Goal: Check status

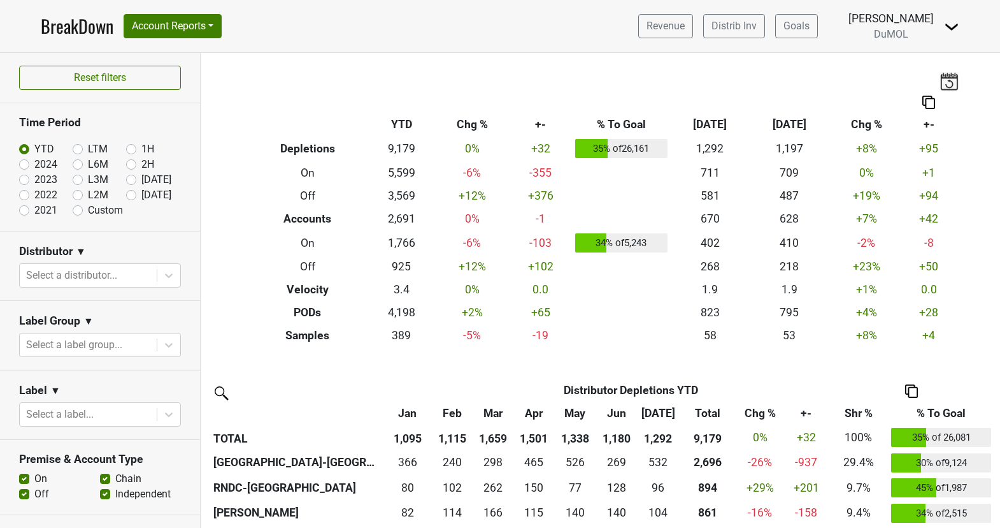
click at [141, 178] on label "[DATE]" at bounding box center [156, 179] width 30 height 15
click at [132, 178] on input "[DATE]" at bounding box center [151, 178] width 51 height 13
radio input "true"
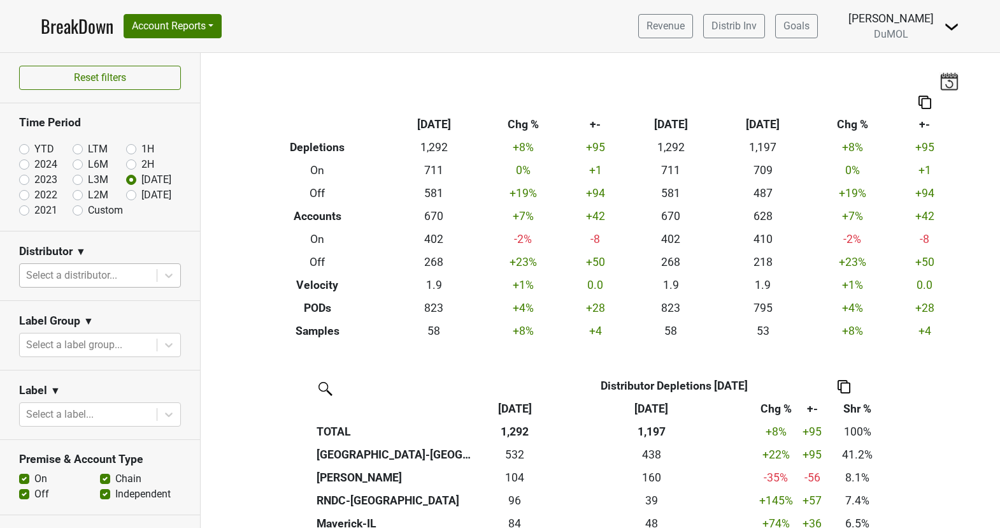
click at [82, 273] on div at bounding box center [88, 275] width 124 height 18
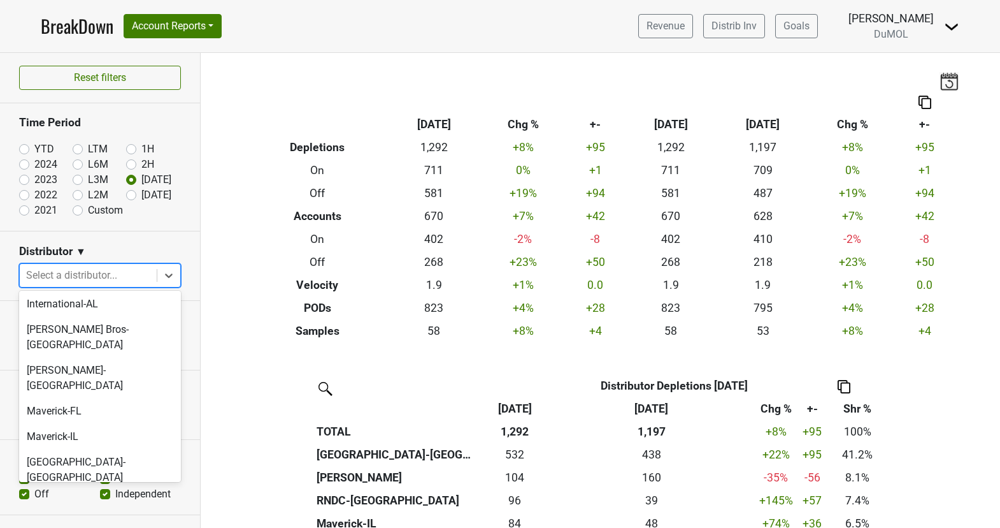
scroll to position [612, 0]
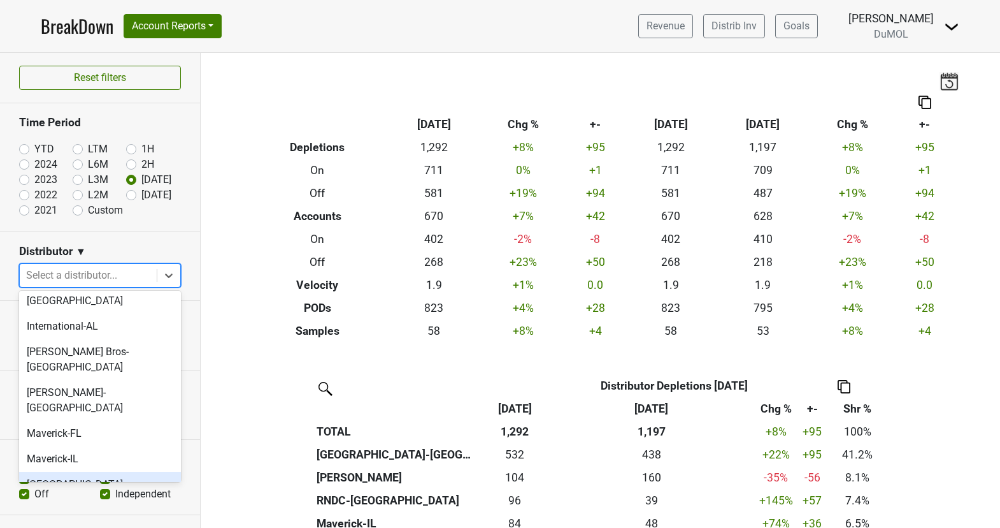
click at [87, 472] on div "[GEOGRAPHIC_DATA]-[GEOGRAPHIC_DATA]" at bounding box center [100, 492] width 162 height 41
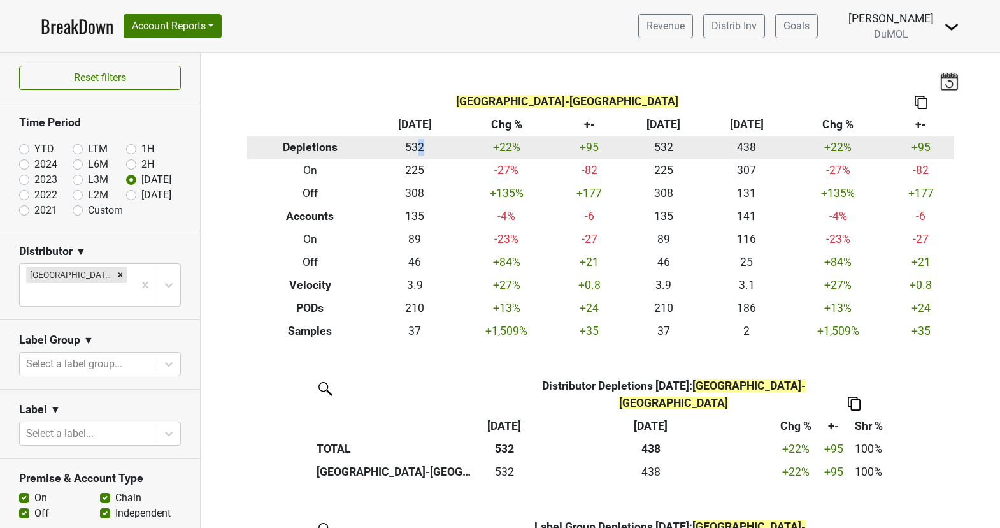
drag, startPoint x: 414, startPoint y: 157, endPoint x: 414, endPoint y: 150, distance: 6.4
click at [414, 155] on td "532" at bounding box center [414, 147] width 83 height 23
click at [414, 150] on td "532" at bounding box center [414, 147] width 83 height 23
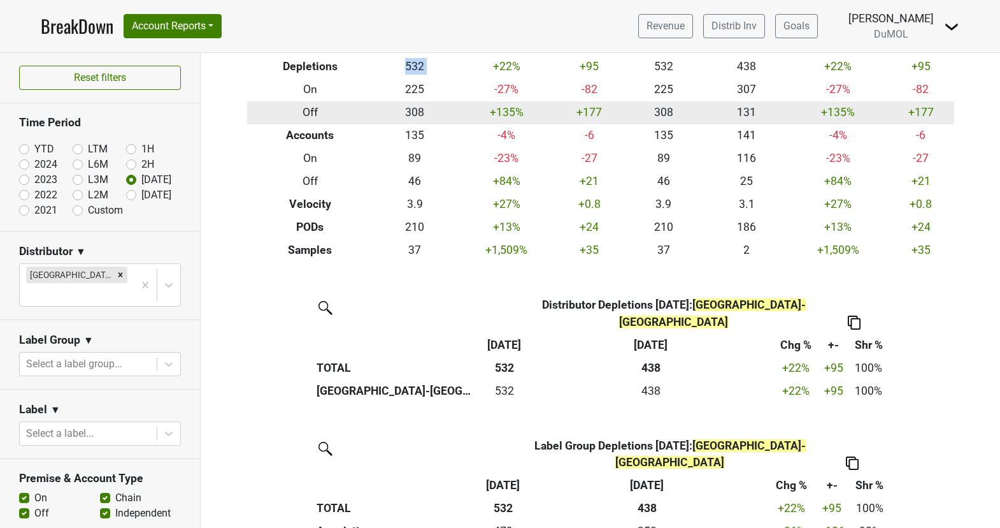
scroll to position [0, 0]
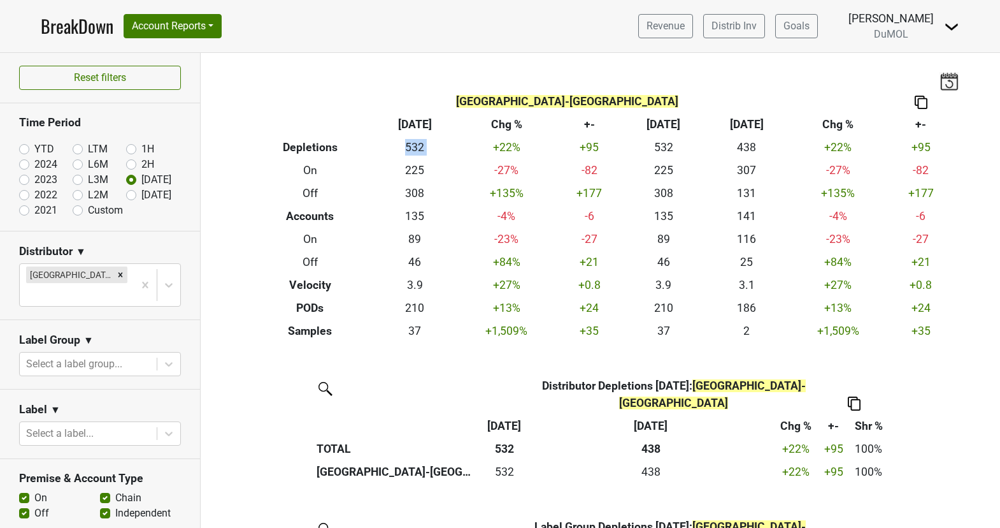
click at [141, 196] on label "[DATE]" at bounding box center [156, 194] width 30 height 15
click at [130, 196] on input "[DATE]" at bounding box center [151, 193] width 51 height 13
radio input "true"
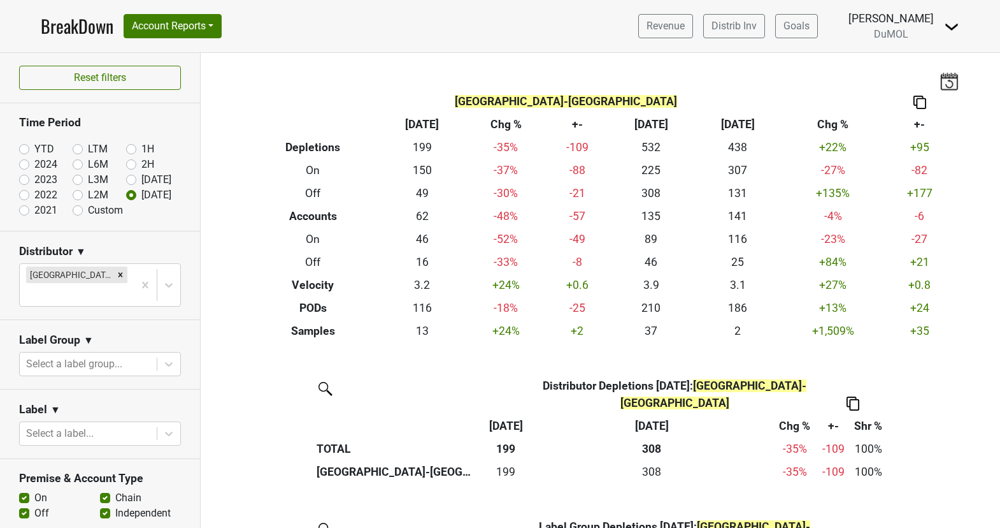
click at [141, 178] on label "[DATE]" at bounding box center [156, 179] width 30 height 15
click at [133, 178] on input "[DATE]" at bounding box center [151, 178] width 51 height 13
radio input "true"
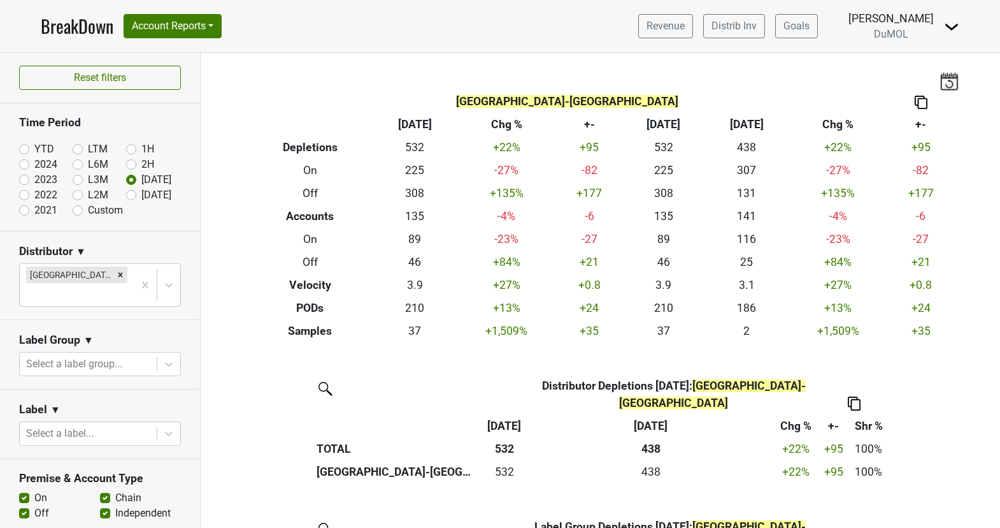
click at [34, 148] on label "YTD" at bounding box center [44, 148] width 20 height 15
click at [24, 148] on input "YTD" at bounding box center [44, 147] width 51 height 13
radio input "true"
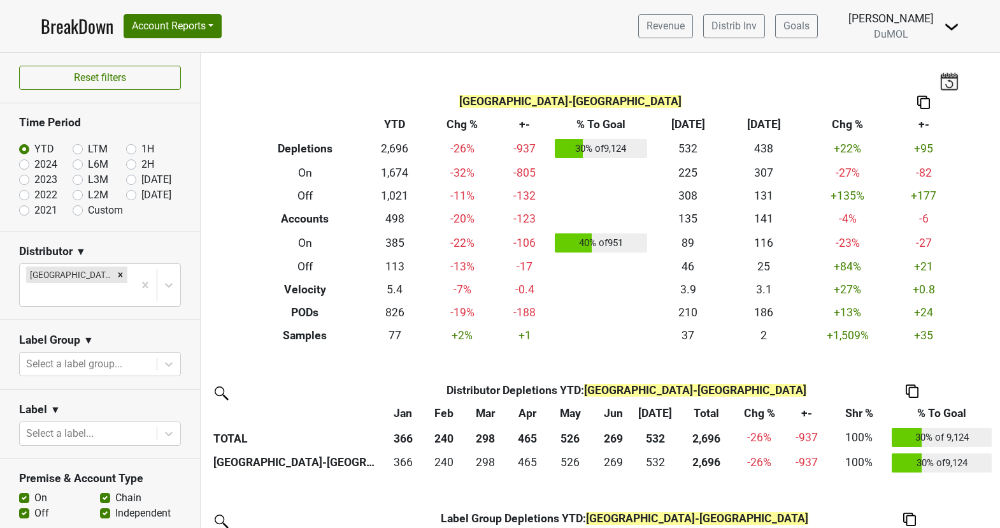
click at [141, 178] on label "[DATE]" at bounding box center [156, 179] width 30 height 15
click at [133, 178] on input "[DATE]" at bounding box center [151, 178] width 51 height 13
radio input "true"
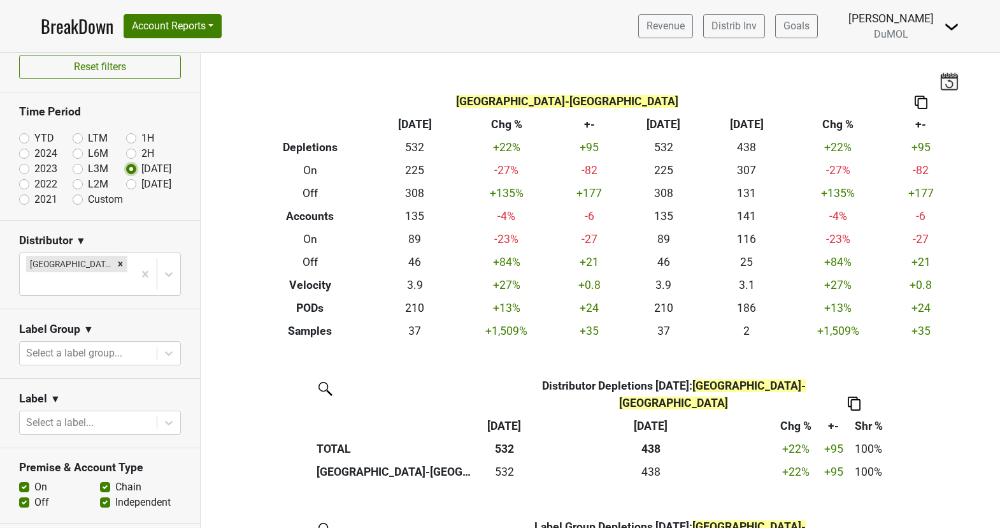
scroll to position [15, 0]
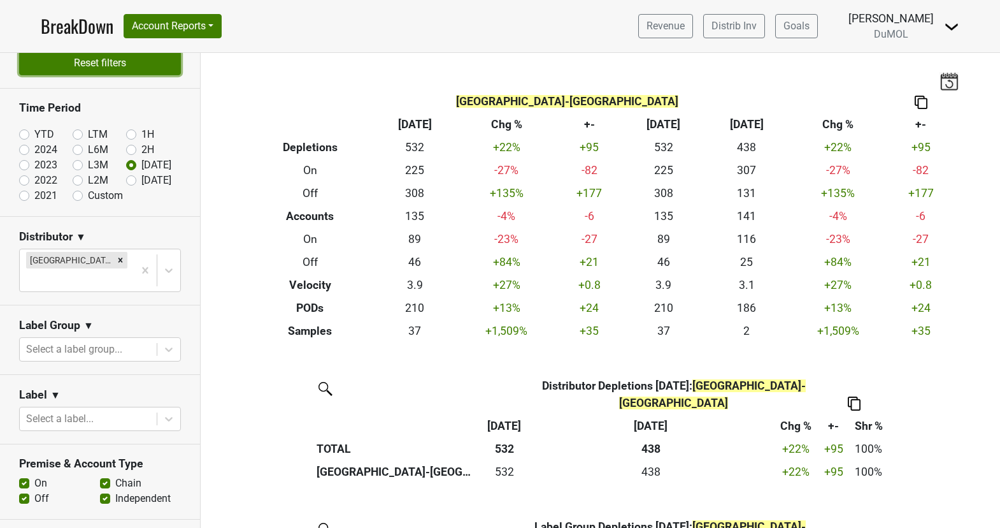
click at [138, 63] on button "Reset filters" at bounding box center [100, 63] width 162 height 24
radio input "true"
checkbox input "false"
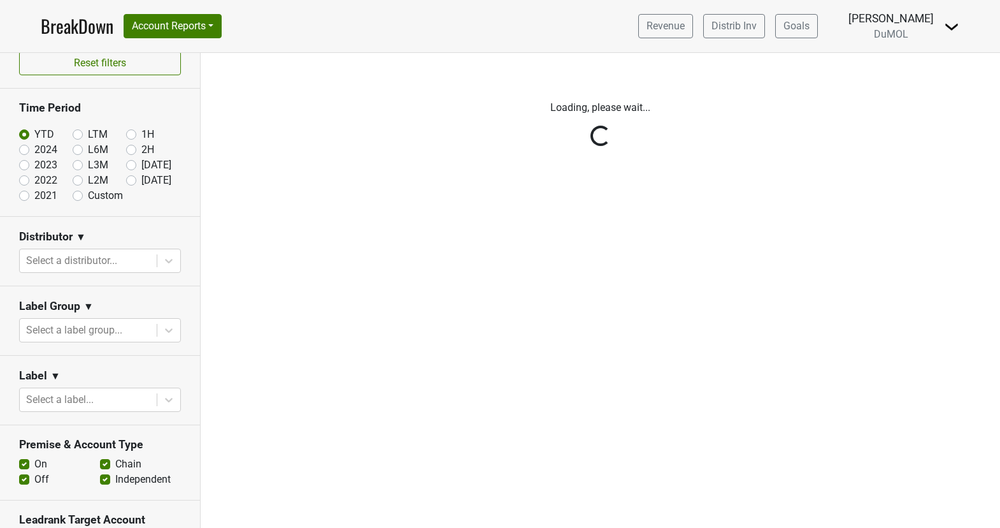
click at [77, 192] on div "Reset filters Time Period YTD LTM 1H 2024 L6M 2H 2023 L3M Jul '25 2022 L2M Aug …" at bounding box center [100, 290] width 201 height 475
click at [78, 198] on div "Reset filters Time Period YTD LTM 1H 2024 L6M 2H 2023 L3M Jul '25 2022 L2M Aug …" at bounding box center [100, 290] width 201 height 475
click at [77, 193] on div "Reset filters Time Period YTD LTM 1H 2024 L6M 2H 2023 L3M Jul '25 2022 L2M Aug …" at bounding box center [100, 290] width 201 height 475
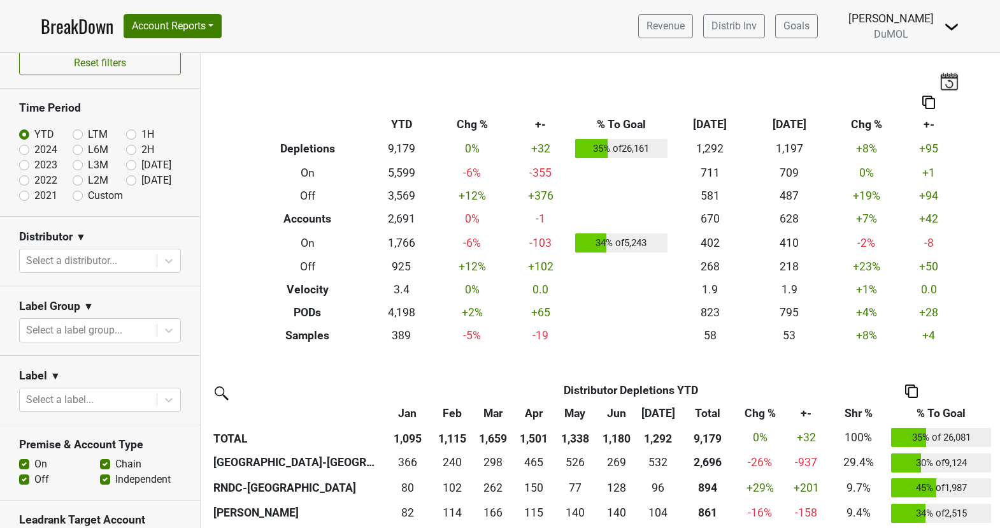
click at [88, 191] on label "Custom" at bounding box center [105, 195] width 35 height 15
click at [79, 191] on input "Custom" at bounding box center [98, 194] width 51 height 13
radio input "true"
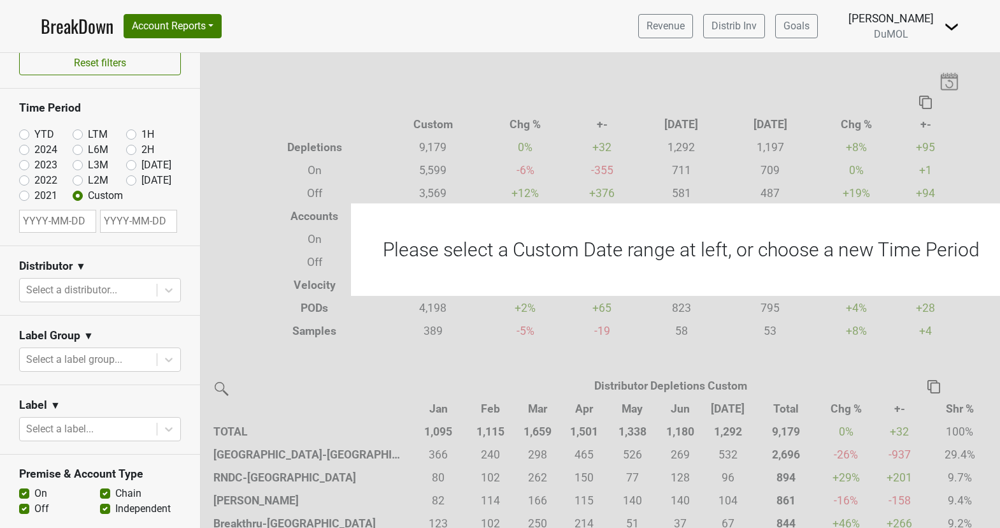
click at [52, 224] on input "text" at bounding box center [57, 221] width 77 height 23
select select "7"
select select "2025"
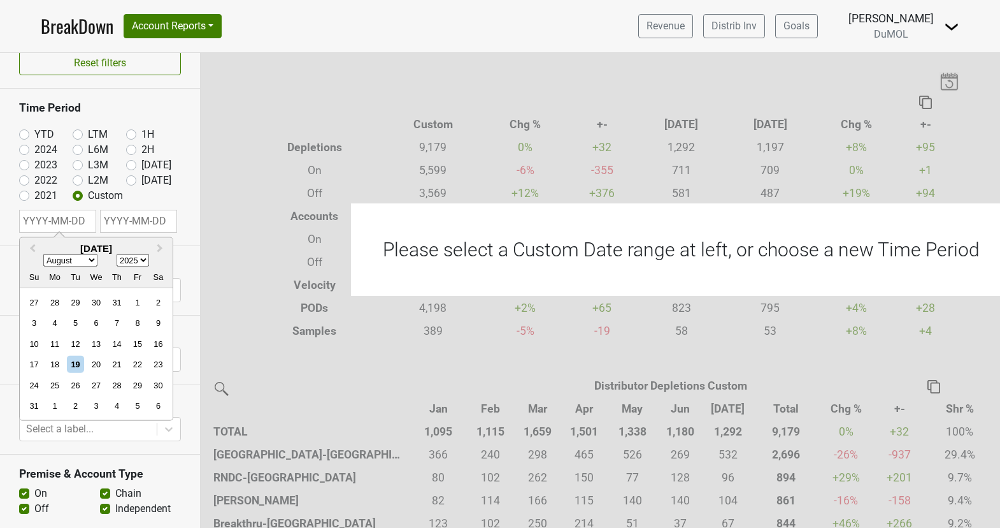
click at [92, 257] on select "January February March April May June July August September October November De…" at bounding box center [70, 260] width 54 height 12
select select "6"
click at [43, 254] on select "January February March April May June July August September October November De…" at bounding box center [70, 260] width 54 height 12
click at [52, 321] on div "7" at bounding box center [55, 322] width 17 height 17
type input "2025-07-07"
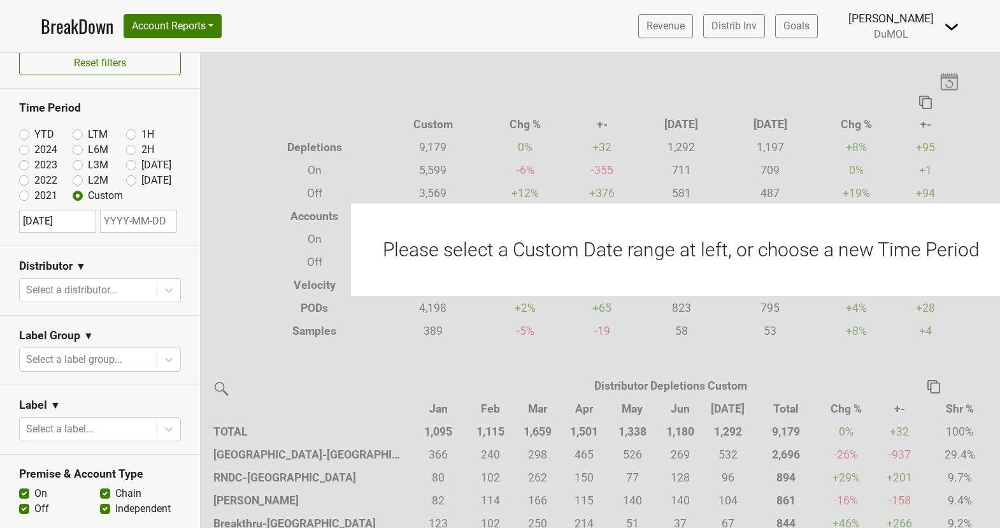
click at [73, 222] on input "2025-07-07" at bounding box center [57, 221] width 77 height 23
select select "6"
select select "2025"
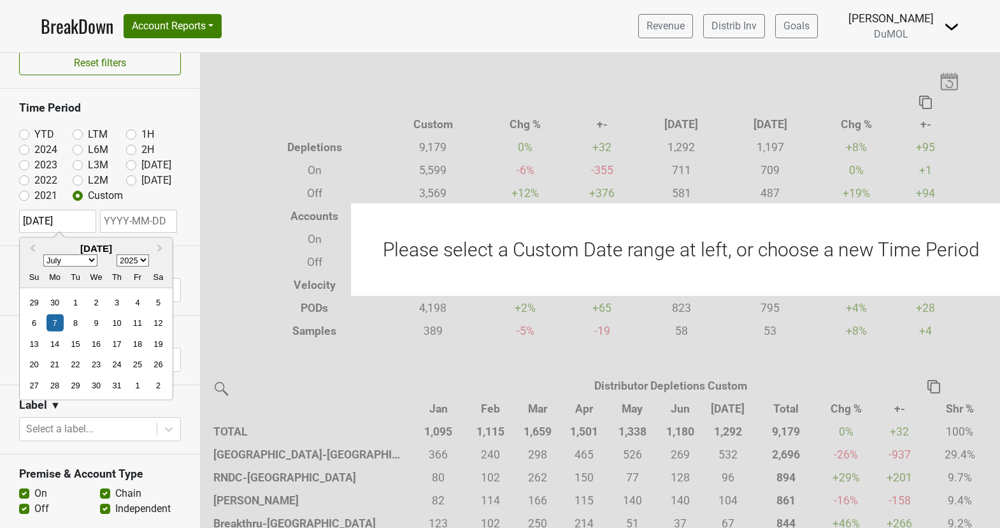
click at [138, 217] on input "text" at bounding box center [138, 221] width 77 height 23
select select "7"
click at [124, 300] on div "31" at bounding box center [125, 302] width 17 height 17
type input "2025-07-31"
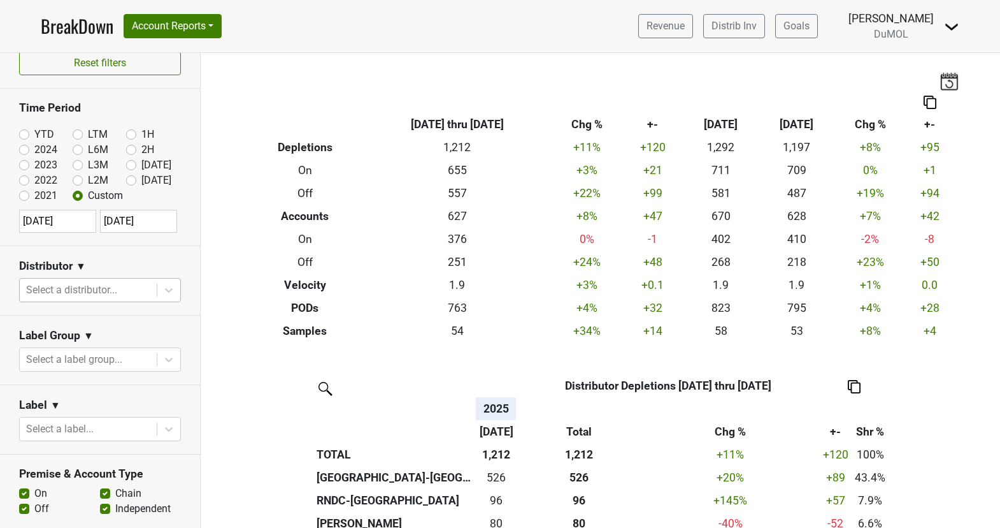
click at [91, 283] on div at bounding box center [88, 290] width 124 height 18
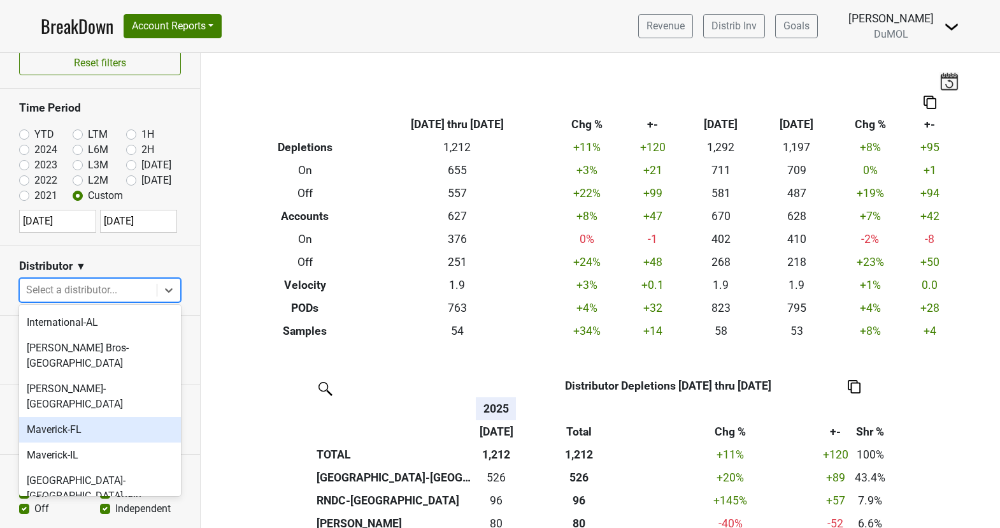
scroll to position [633, 0]
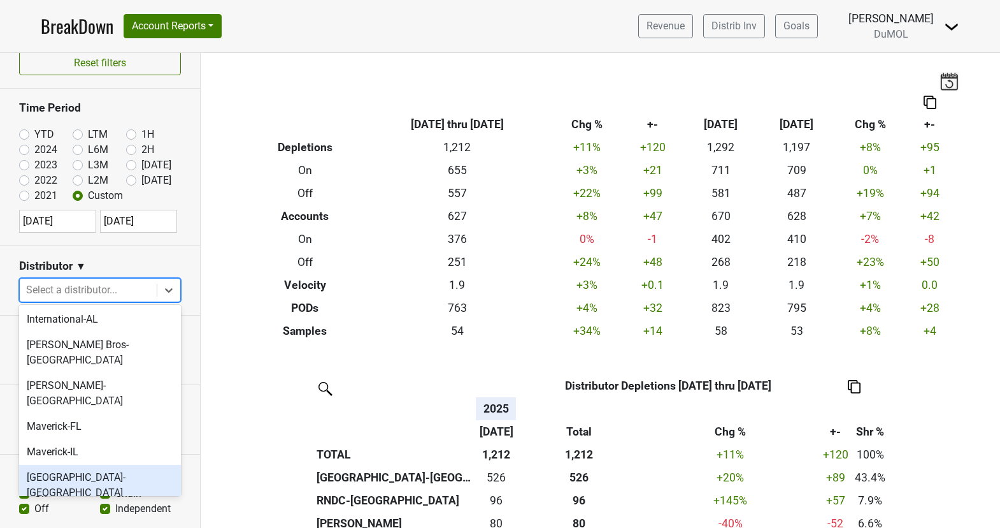
click at [113, 465] on div "[GEOGRAPHIC_DATA]-[GEOGRAPHIC_DATA]" at bounding box center [100, 485] width 162 height 41
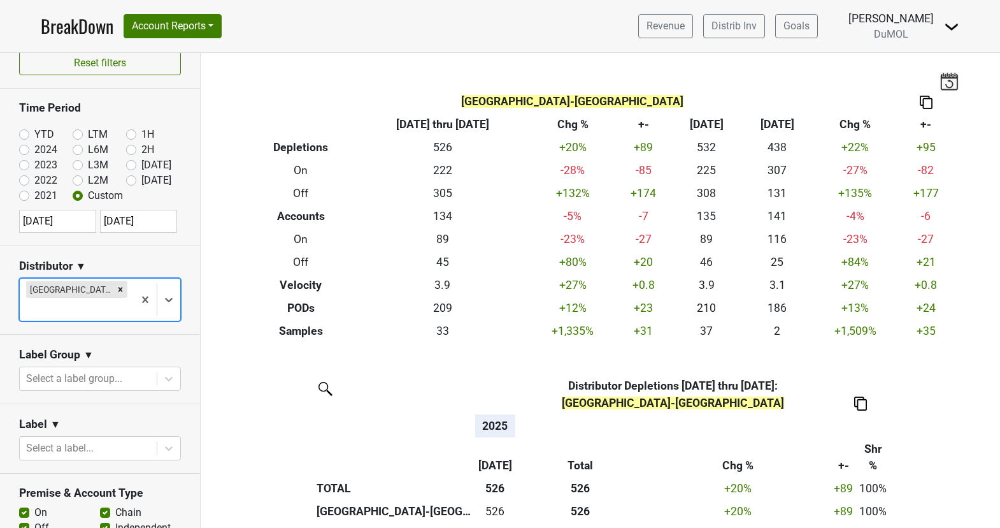
select select "6"
select select "2025"
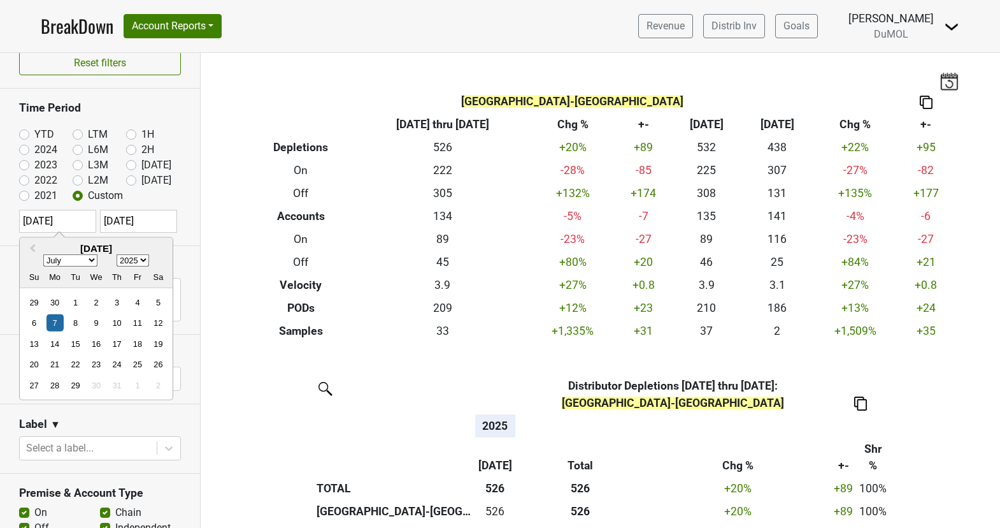
click at [86, 212] on input "2025-07-07" at bounding box center [57, 221] width 77 height 23
click at [75, 342] on div "15" at bounding box center [75, 343] width 17 height 17
type input "2025-07-15"
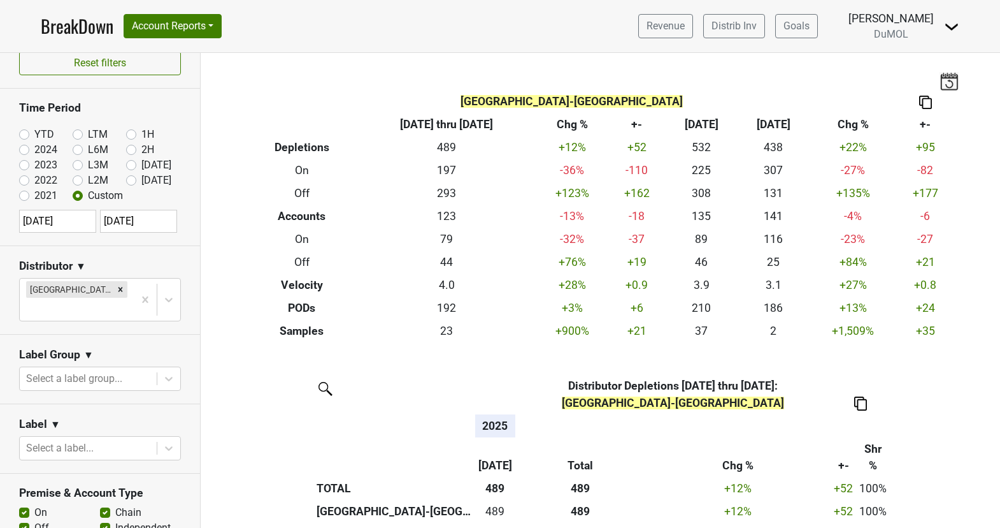
click at [80, 215] on input "2025-07-15" at bounding box center [57, 221] width 77 height 23
select select "6"
select select "2025"
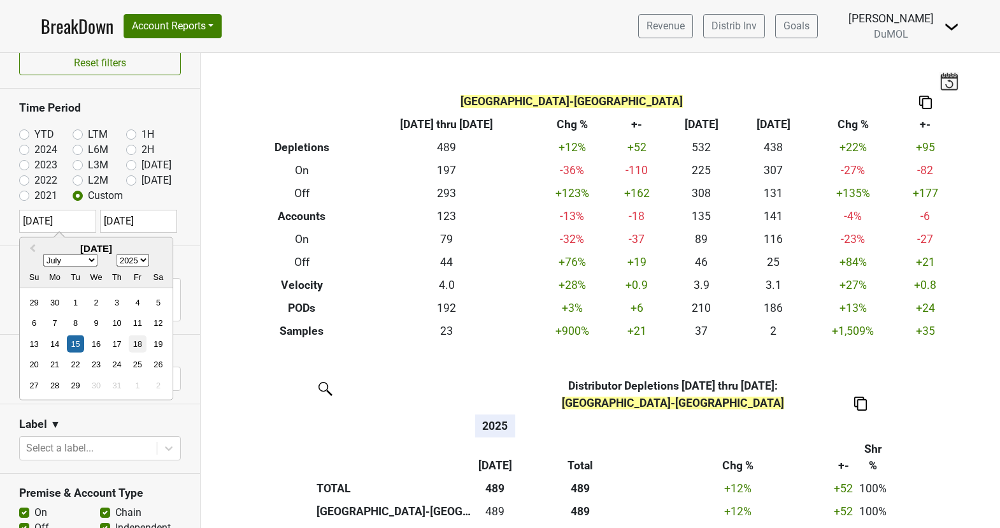
click at [143, 338] on div "18" at bounding box center [137, 343] width 17 height 17
type input "2025-07-18"
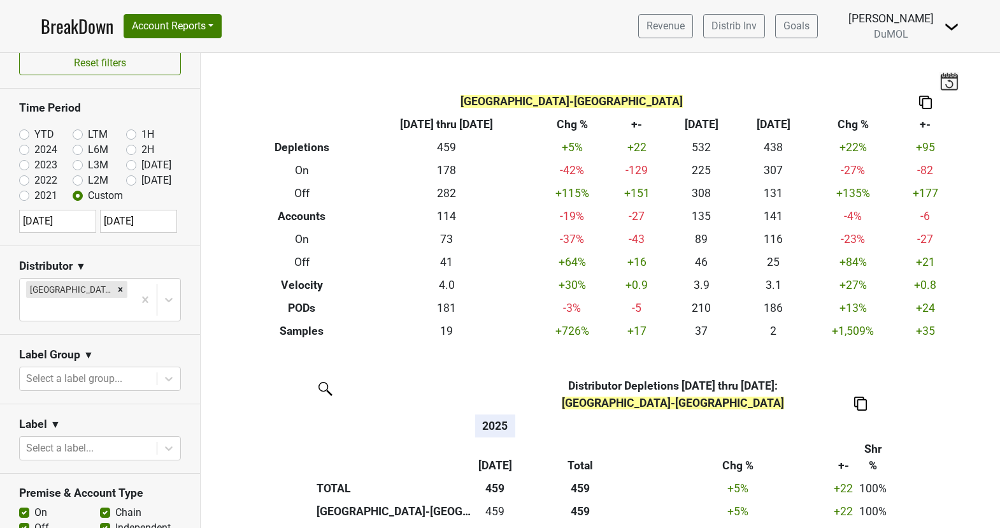
click at [143, 217] on input "2025-07-31" at bounding box center [138, 221] width 77 height 23
select select "6"
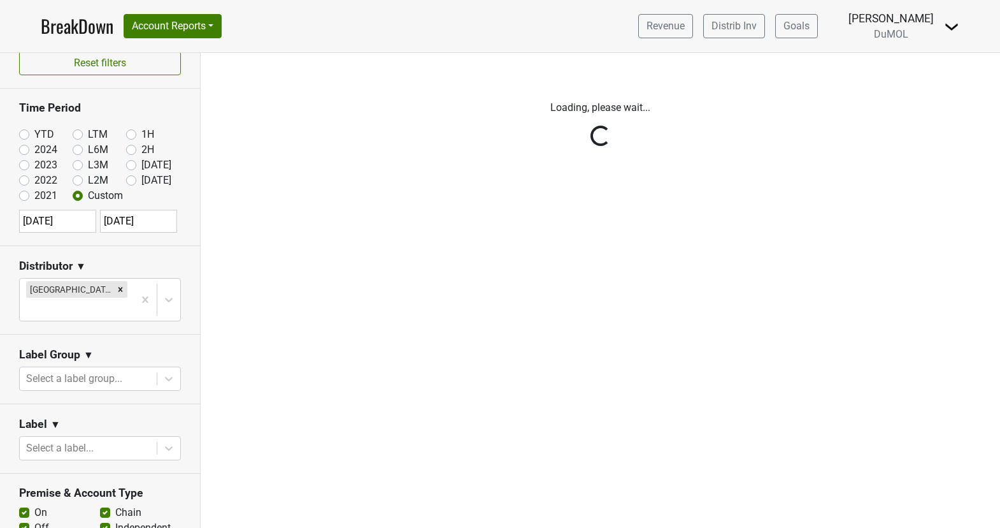
click at [68, 20] on link "BreakDown" at bounding box center [77, 26] width 73 height 27
